Goal: Information Seeking & Learning: Learn about a topic

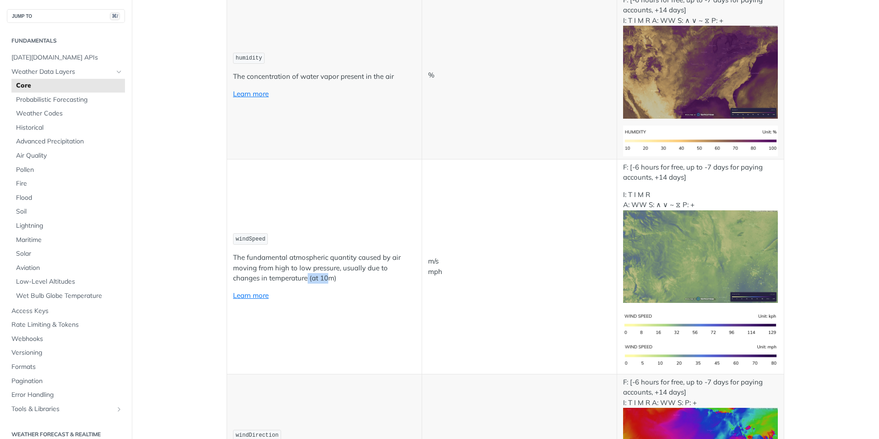
drag, startPoint x: 303, startPoint y: 277, endPoint x: 280, endPoint y: 278, distance: 22.4
click at [280, 278] on p "The fundamental atmospheric quantity caused by air moving from high to low pres…" at bounding box center [324, 267] width 183 height 31
click at [300, 278] on p "The fundamental atmospheric quantity caused by air moving from high to low pres…" at bounding box center [324, 267] width 183 height 31
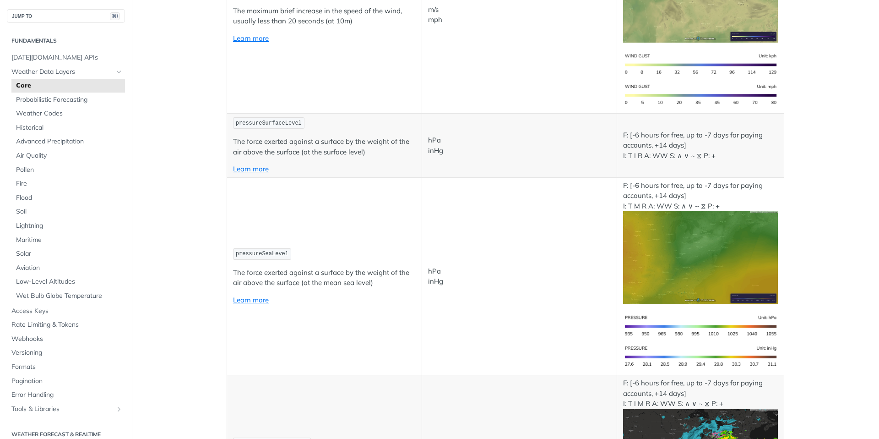
scroll to position [1728, 0]
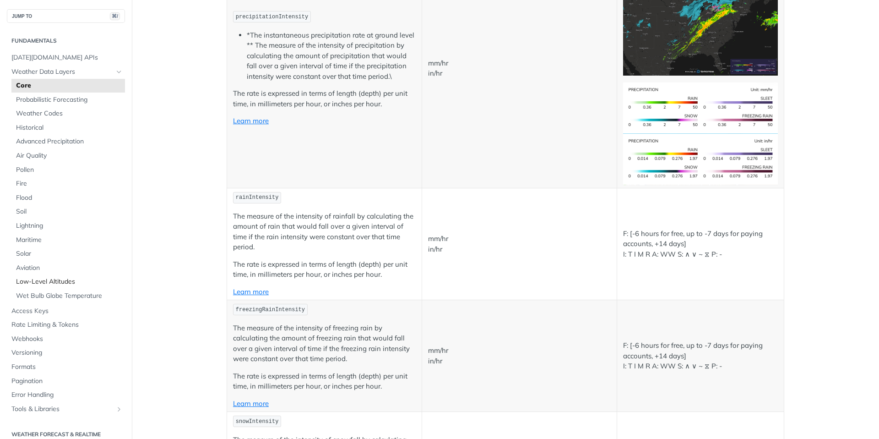
click at [42, 279] on span "Low-Level Altitudes" at bounding box center [69, 281] width 107 height 9
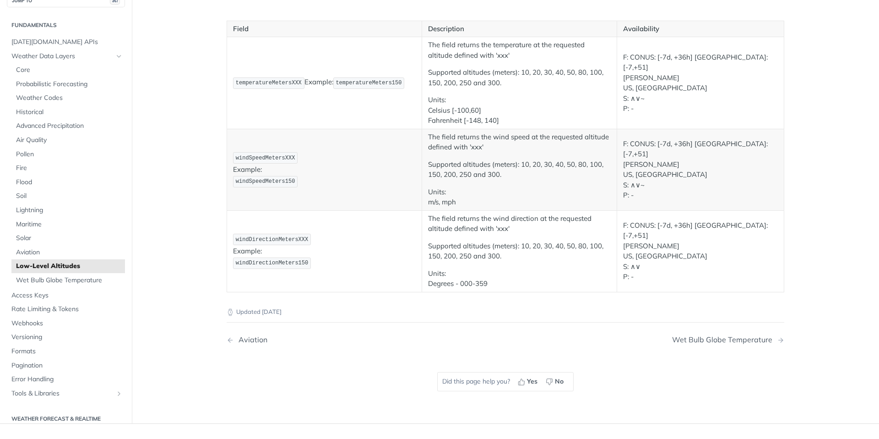
scroll to position [98, 0]
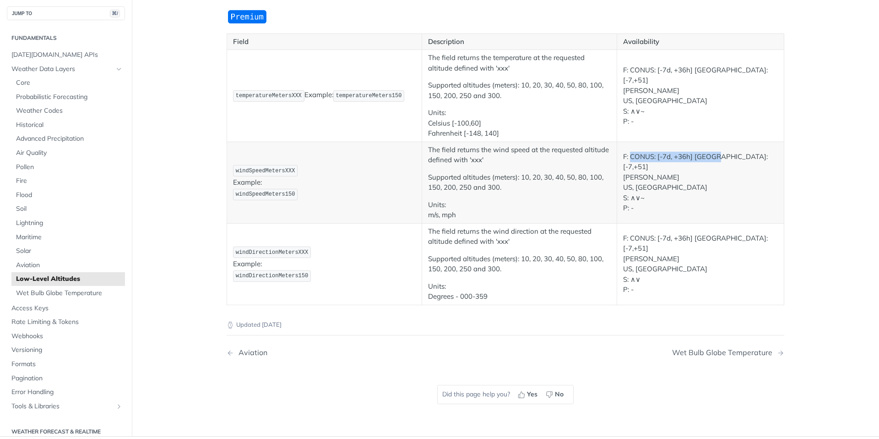
drag, startPoint x: 631, startPoint y: 162, endPoint x: 706, endPoint y: 163, distance: 75.1
click at [707, 163] on p "F: CONUS: [-7d, +36h] IL: [-7,+51] T I M US, IL S: ∧∨~ P: -" at bounding box center [700, 183] width 155 height 62
click at [746, 149] on td "F: CONUS: [-7d, +36h] IL: [-7,+51] T I M US, IL S: ∧∨~ P: -" at bounding box center [700, 183] width 167 height 82
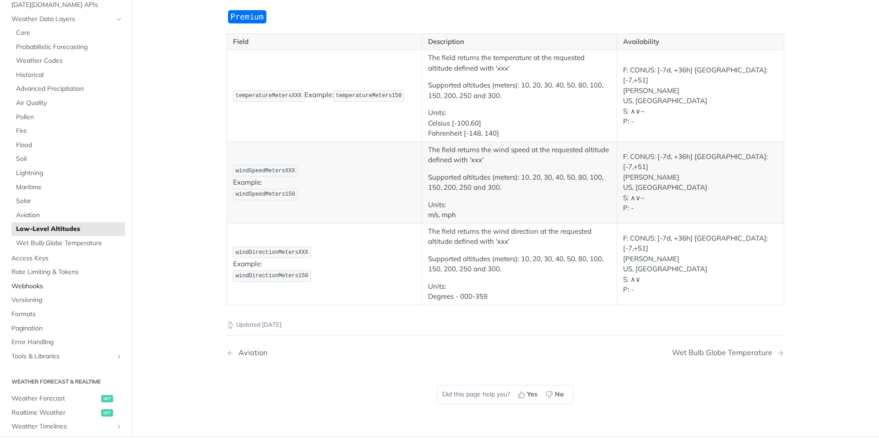
scroll to position [52, 0]
click at [36, 78] on link "Historical" at bounding box center [68, 73] width 114 height 14
